Goal: Task Accomplishment & Management: Manage account settings

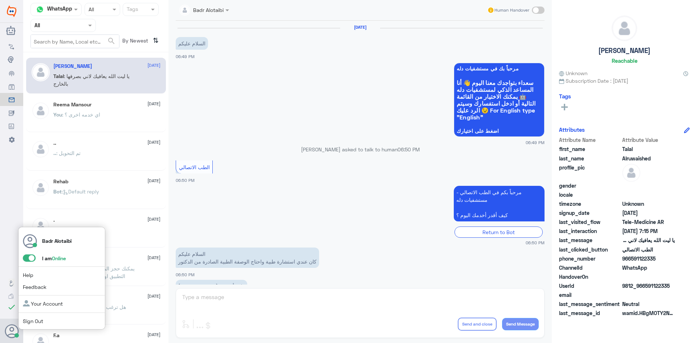
scroll to position [166, 0]
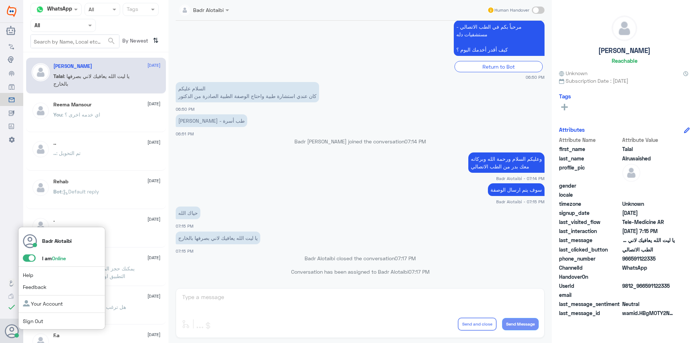
click at [29, 258] on span at bounding box center [29, 257] width 13 height 7
click at [0, 0] on input "checkbox" at bounding box center [0, 0] width 0 height 0
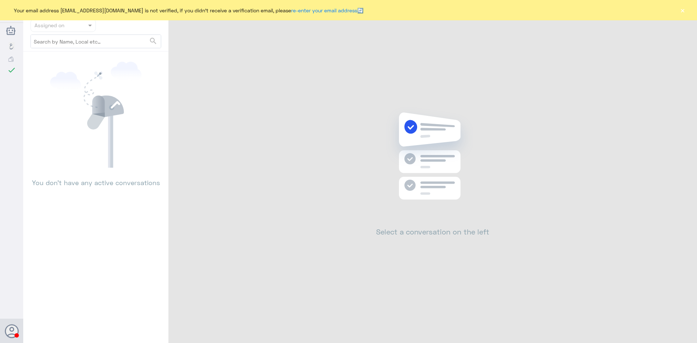
click at [681, 12] on button "×" at bounding box center [682, 10] width 7 height 7
